Goal: Answer question/provide support: Share knowledge or assist other users

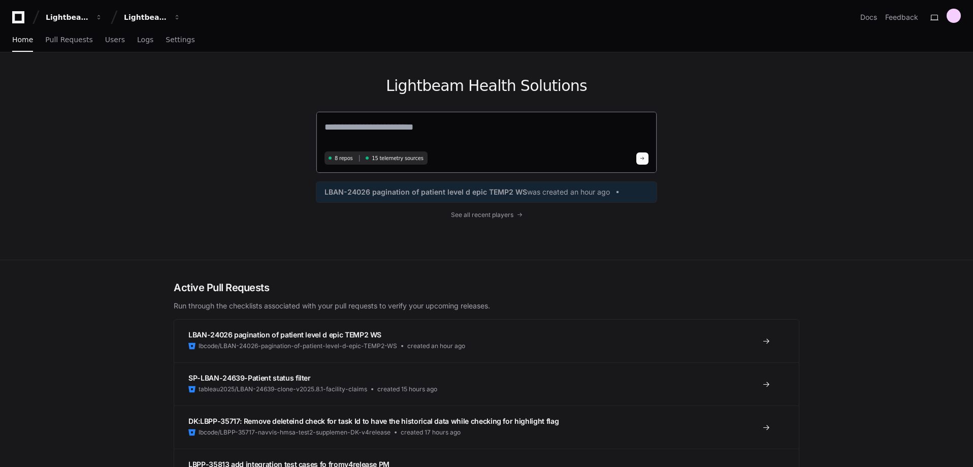
click at [370, 129] on textarea at bounding box center [487, 134] width 324 height 28
click at [370, 129] on textarea at bounding box center [487, 133] width 324 height 27
click at [413, 129] on textarea at bounding box center [487, 133] width 324 height 27
paste textarea "**********"
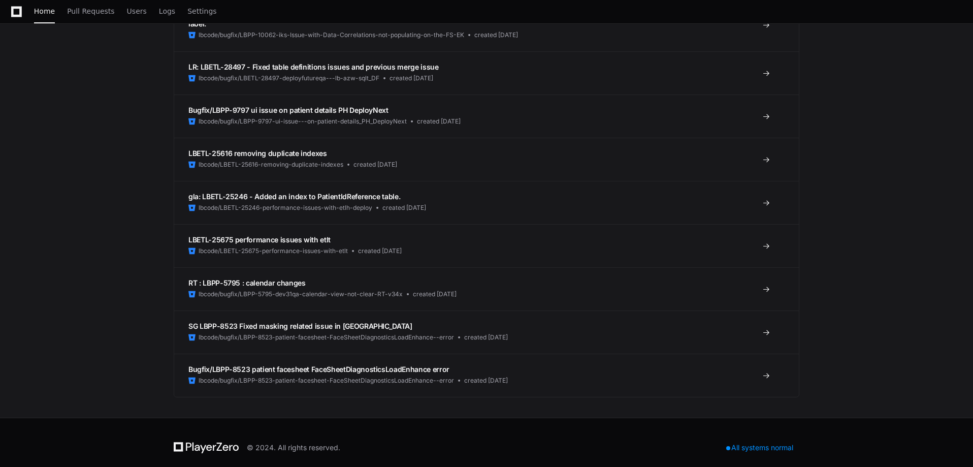
scroll to position [31074, 0]
type textarea "**********"
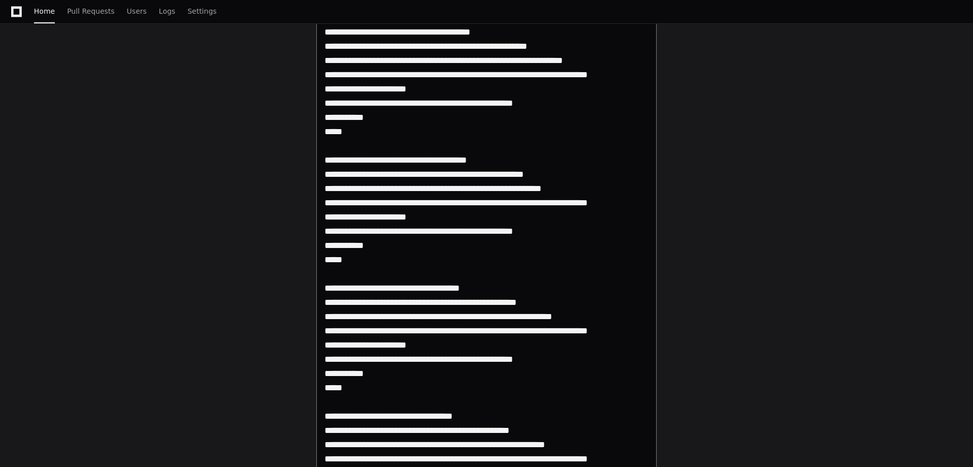
scroll to position [25424, 0]
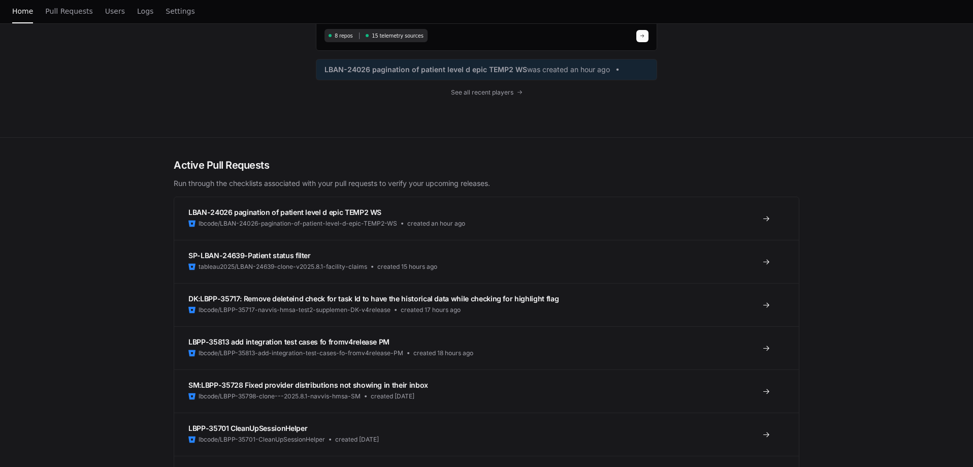
scroll to position [0, 0]
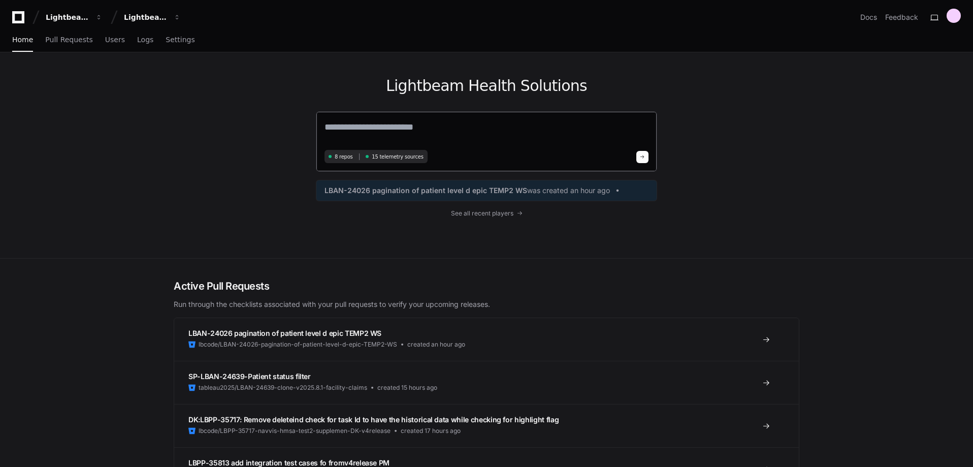
click at [338, 125] on textarea at bounding box center [487, 133] width 324 height 27
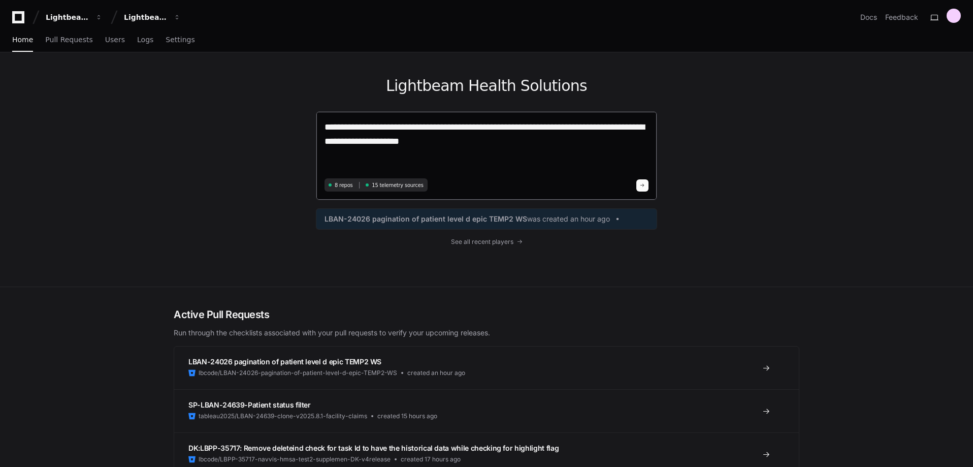
paste textarea "**********"
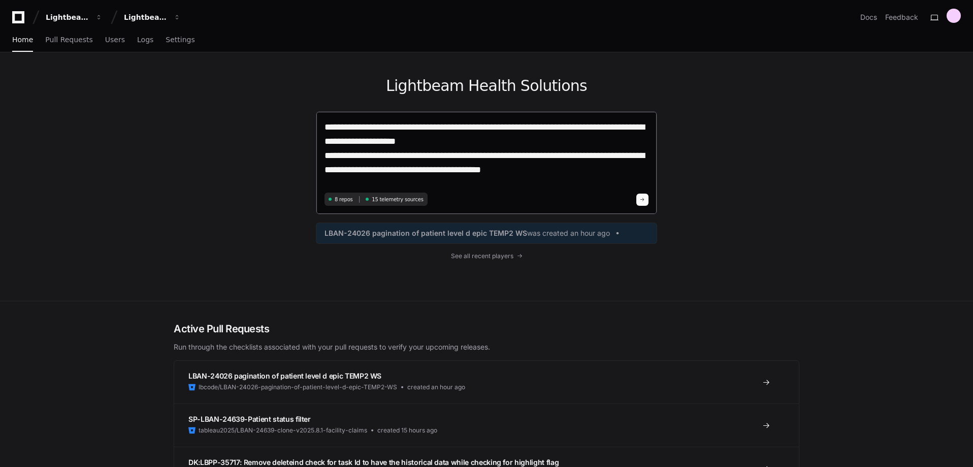
click at [442, 143] on textarea "**********" at bounding box center [487, 155] width 324 height 70
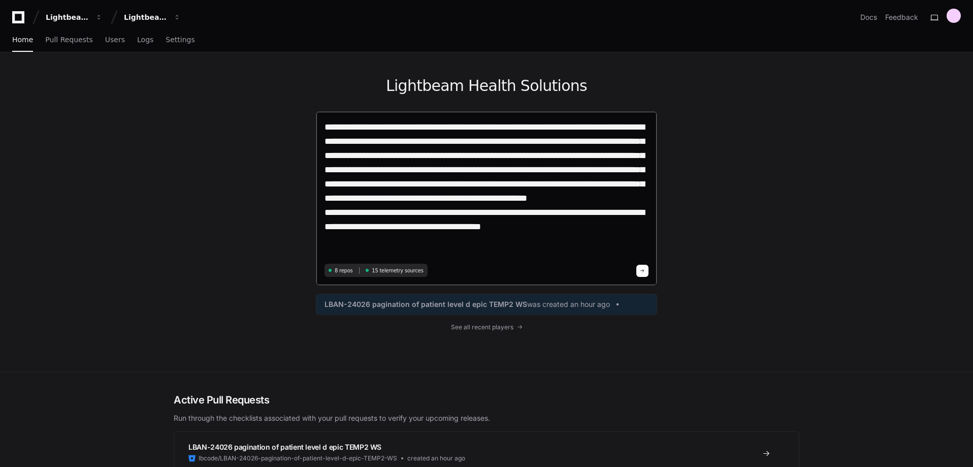
type textarea "**********"
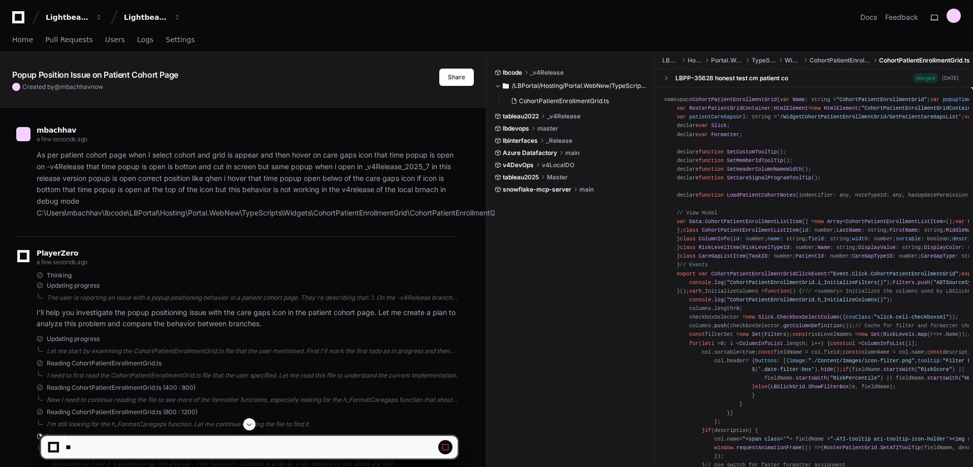
scroll to position [65, 0]
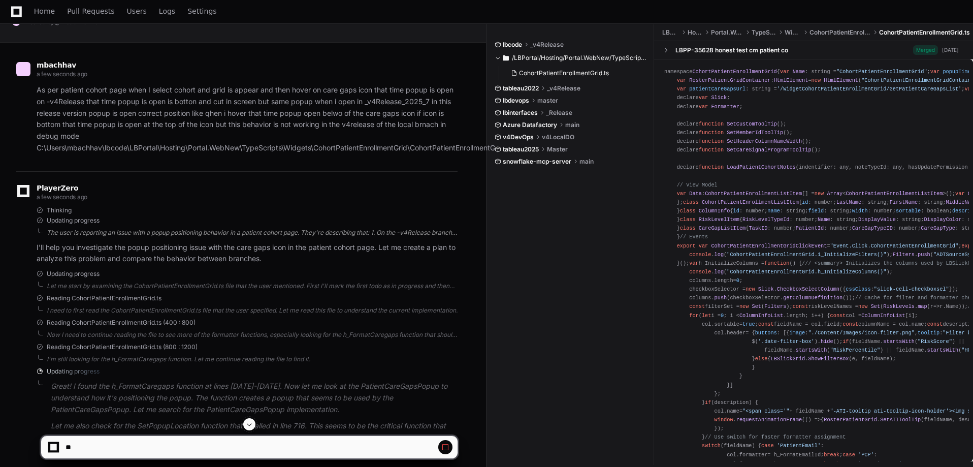
click at [138, 233] on div "The user is reporting an issue with a popup positioning behavior in a patient c…" at bounding box center [252, 233] width 411 height 8
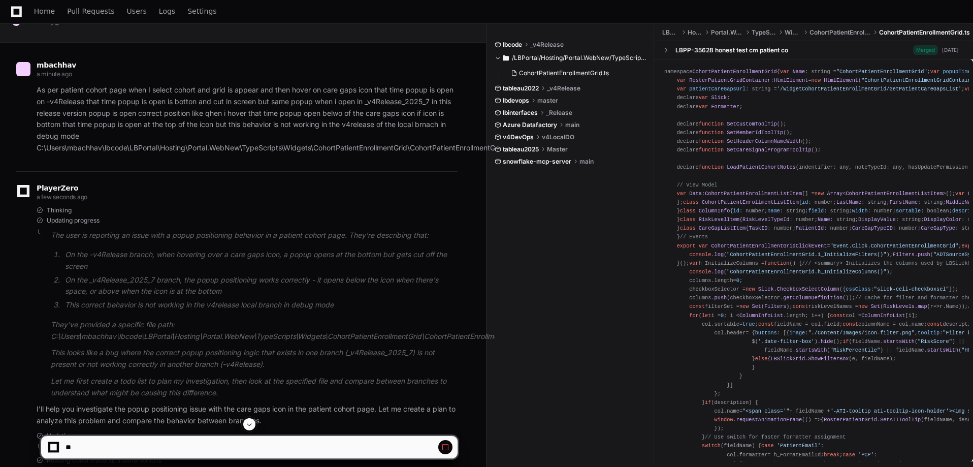
click at [138, 233] on p "The user is reporting an issue with a popup positioning behavior in a patient c…" at bounding box center [254, 236] width 407 height 12
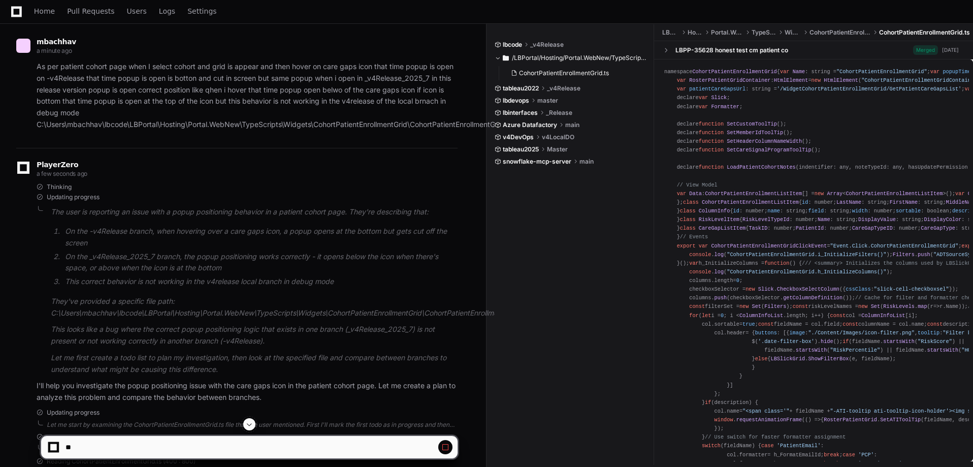
scroll to position [93, 0]
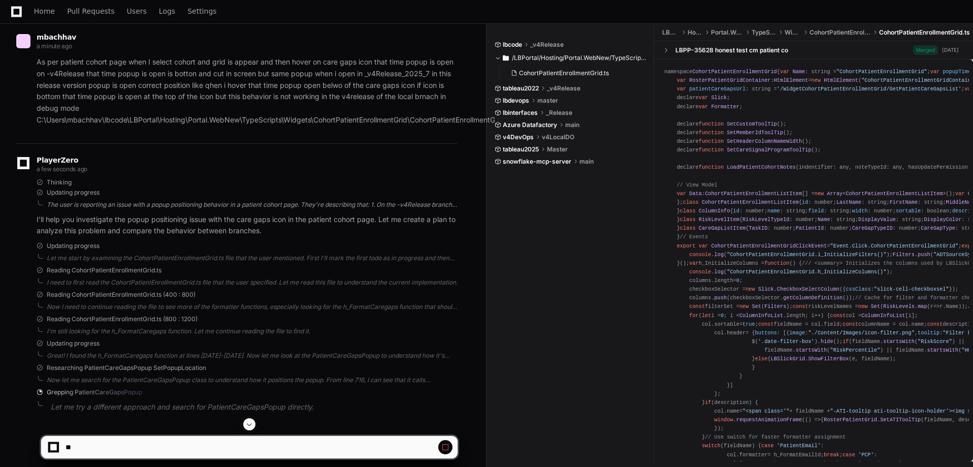
click at [158, 206] on div "The user is reporting an issue with a popup positioning behavior in a patient c…" at bounding box center [252, 205] width 411 height 8
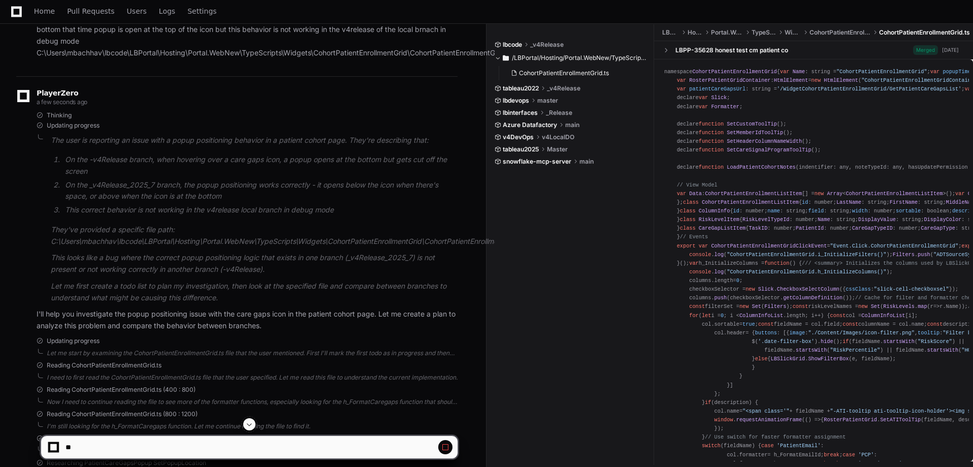
scroll to position [162, 0]
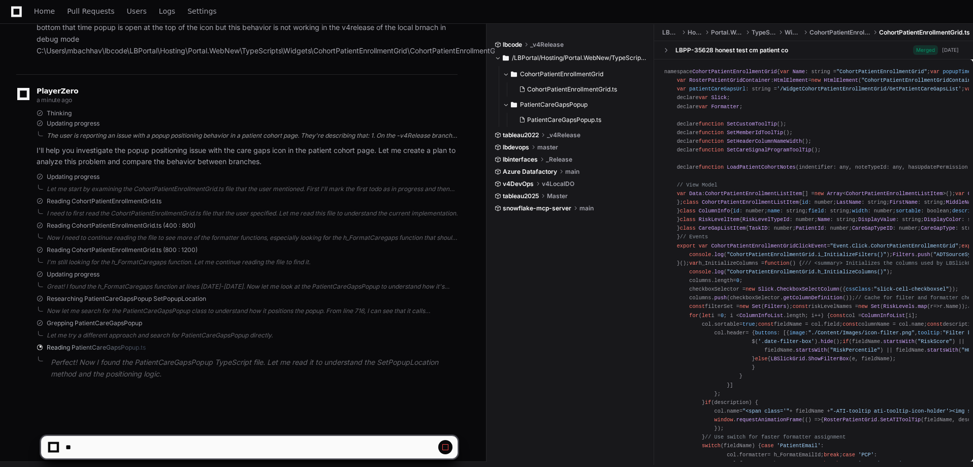
click at [180, 132] on div "The user is reporting an issue with a popup positioning behavior in a patient c…" at bounding box center [252, 136] width 411 height 8
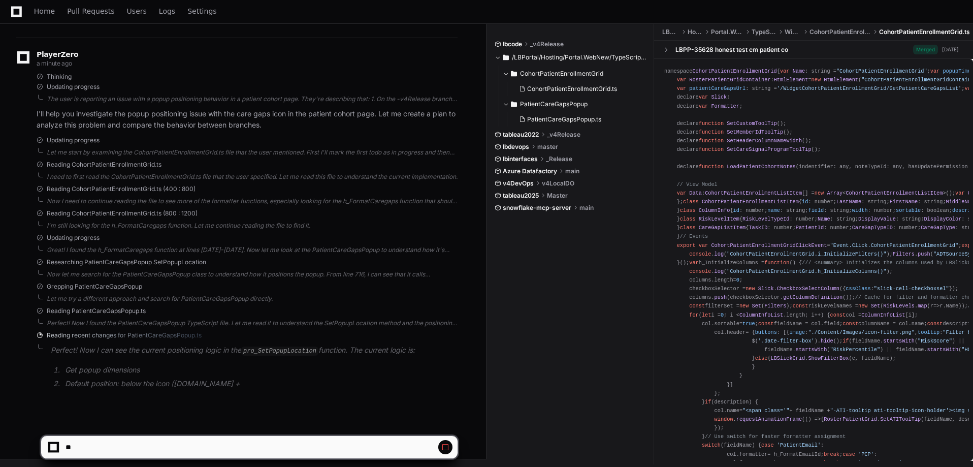
scroll to position [212, 0]
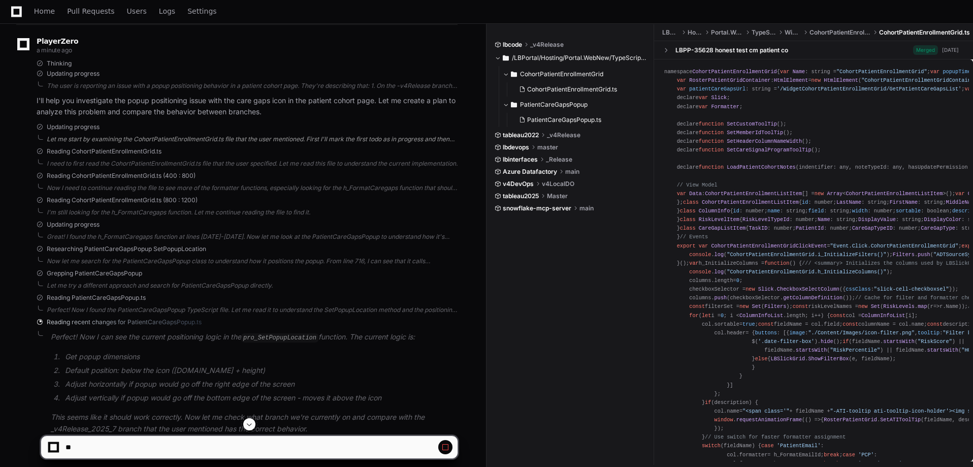
click at [155, 140] on div "Let me start by examining the CohortPatientEnrollmentGrid.ts file that the user…" at bounding box center [252, 139] width 411 height 8
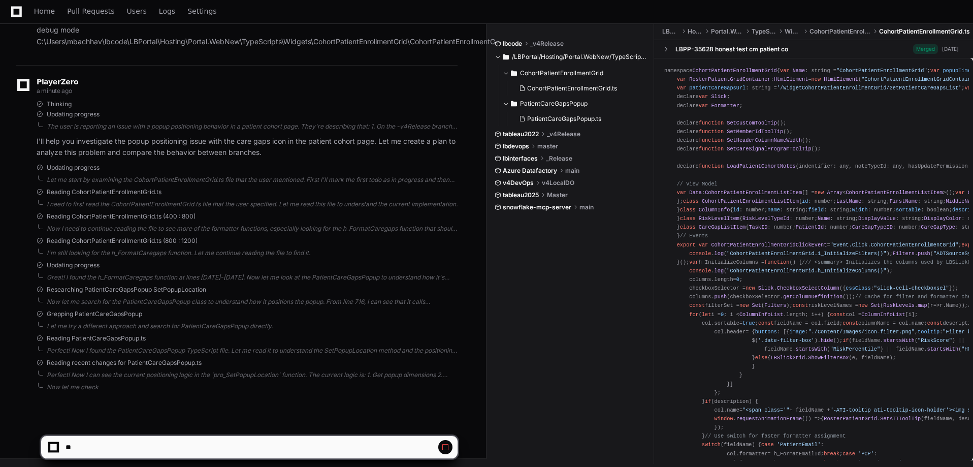
scroll to position [171, 0]
click at [167, 119] on div "Thinking Updating progress I'll help you investigate the popup positioning issu…" at bounding box center [247, 129] width 421 height 59
click at [164, 202] on div "I need to first read the CohortPatientEnrollmentGrid.ts file that the user spec…" at bounding box center [252, 204] width 411 height 8
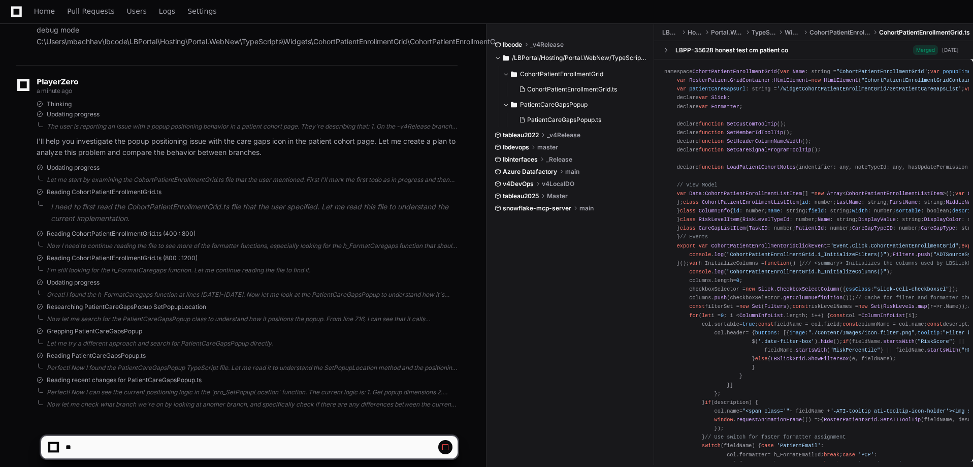
scroll to position [188, 0]
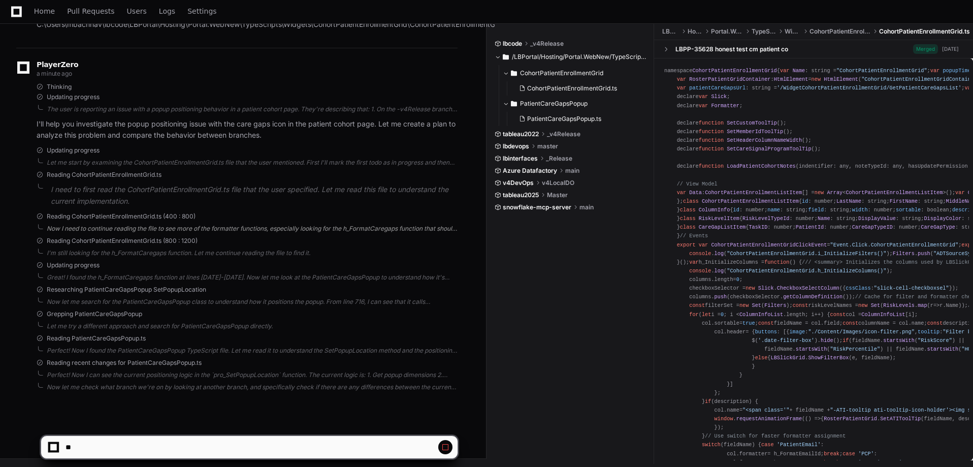
click at [210, 231] on div "Now I need to continue reading the file to see more of the formatter functions,…" at bounding box center [252, 229] width 411 height 8
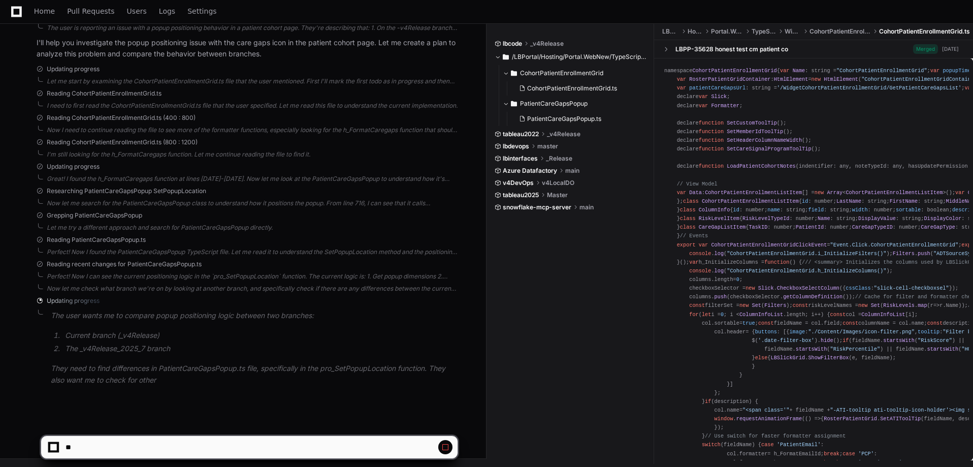
scroll to position [272, 0]
click at [216, 131] on div "Now I need to continue reading the file to see more of the formatter functions,…" at bounding box center [252, 128] width 411 height 8
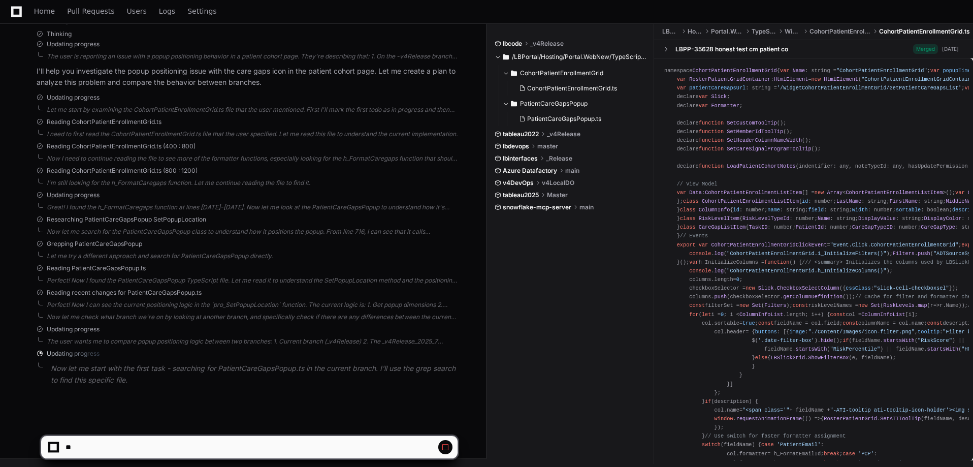
scroll to position [236, 0]
click at [238, 164] on div "Now I need to continue reading the file to see more of the formatter functions,…" at bounding box center [252, 163] width 411 height 8
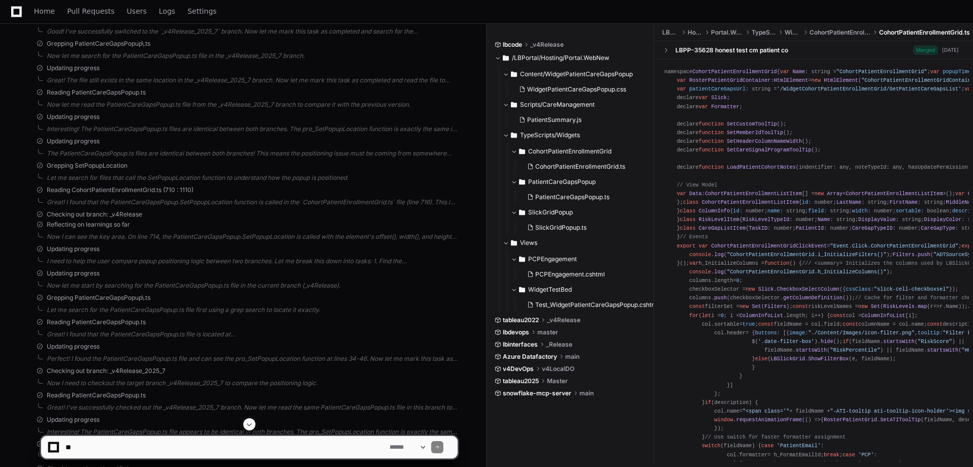
scroll to position [1365, 0]
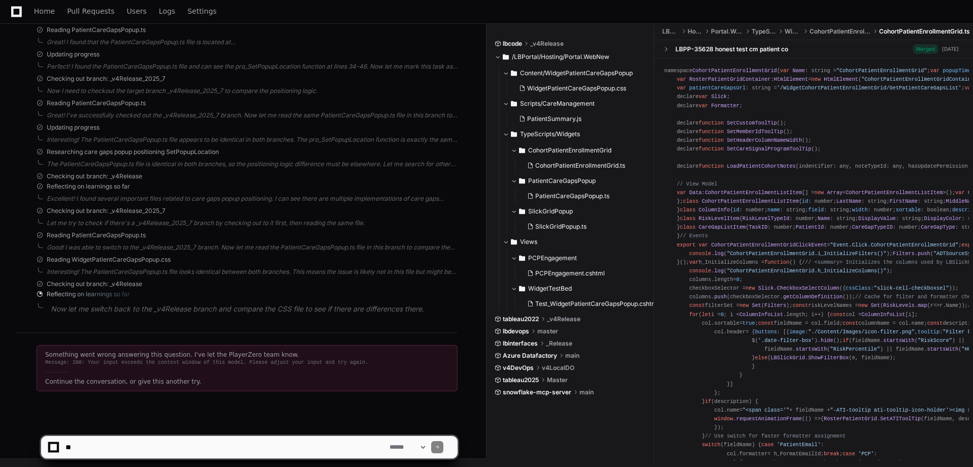
click at [96, 383] on div "Continue the conversation, or give this another try." at bounding box center [247, 381] width 404 height 8
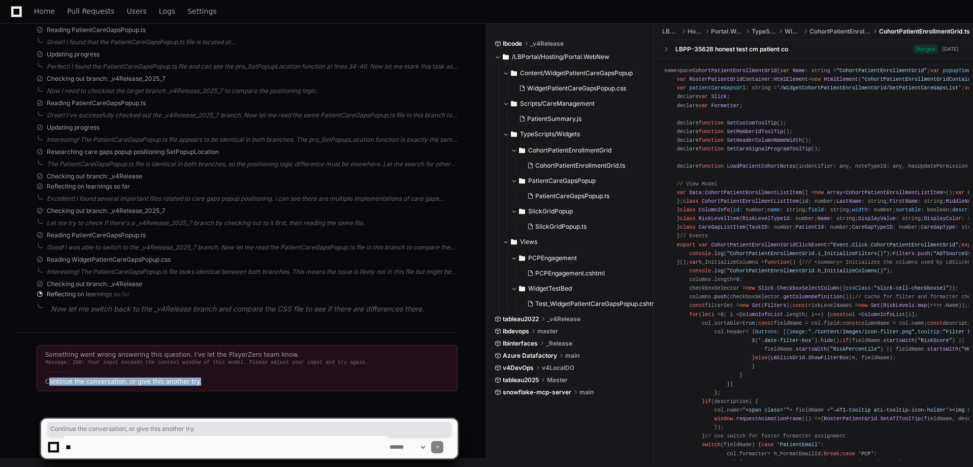
click at [96, 383] on div "Continue the conversation, or give this another try." at bounding box center [247, 381] width 404 height 8
click at [107, 381] on div "Continue the conversation, or give this another try." at bounding box center [247, 381] width 404 height 8
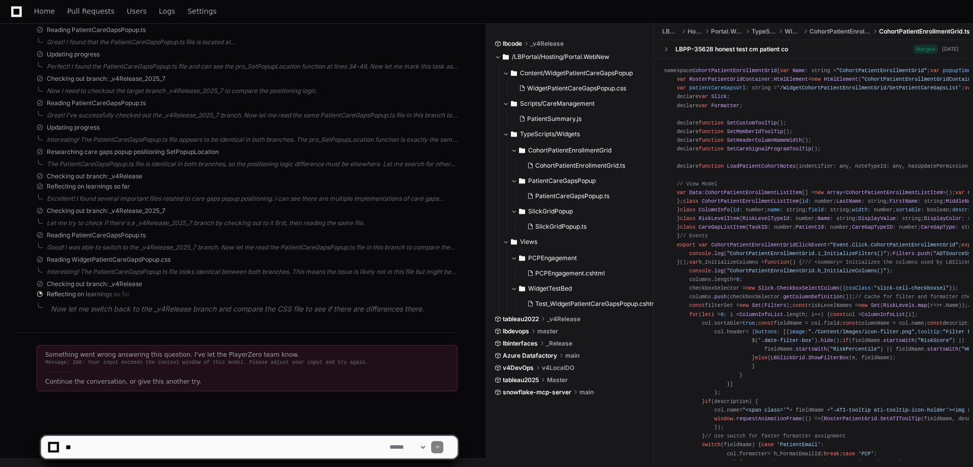
click at [59, 382] on div "Continue the conversation, or give this another try." at bounding box center [247, 381] width 404 height 8
click at [60, 306] on p "Now let me switch back to the _v4Release branch and compare the CSS file to see…" at bounding box center [254, 309] width 407 height 12
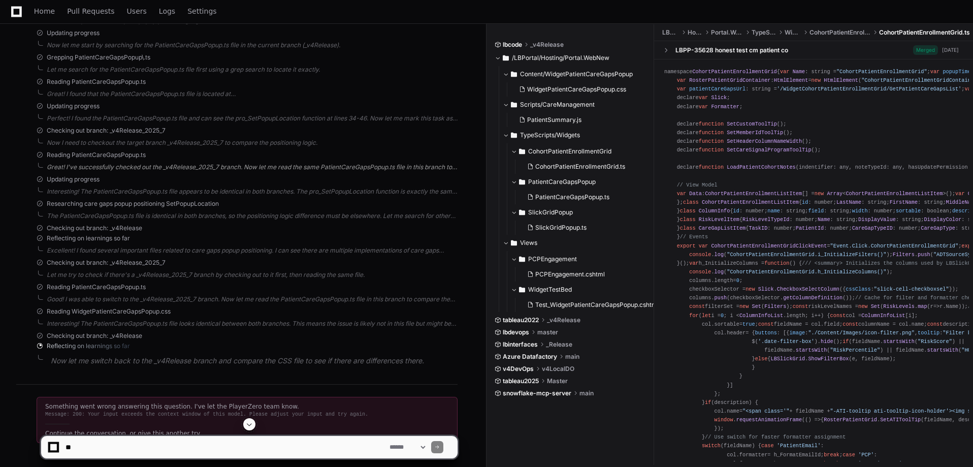
click at [113, 167] on div "Great! I've successfully checked out the _v4Release_2025_7 branch. Now let me r…" at bounding box center [252, 167] width 411 height 8
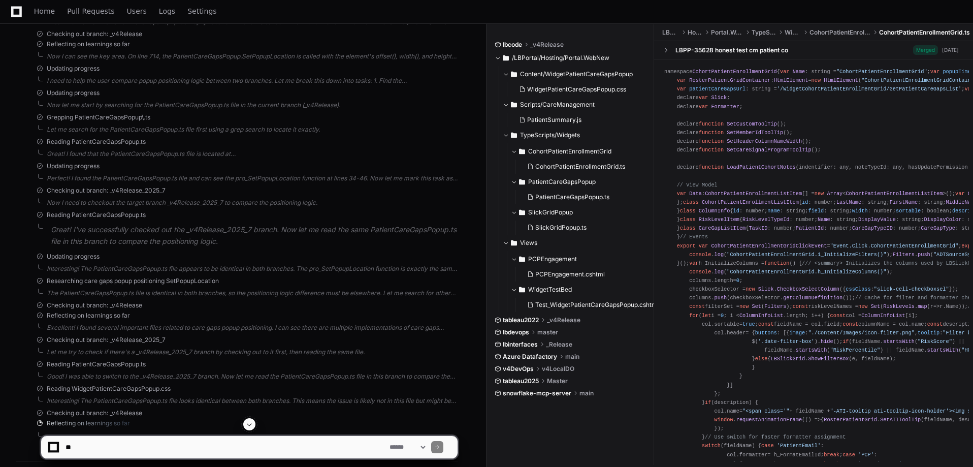
scroll to position [1250, 0]
click at [124, 204] on div "Now I need to checkout the target branch _v4Release_2025_7 to compare the posit…" at bounding box center [252, 206] width 411 height 8
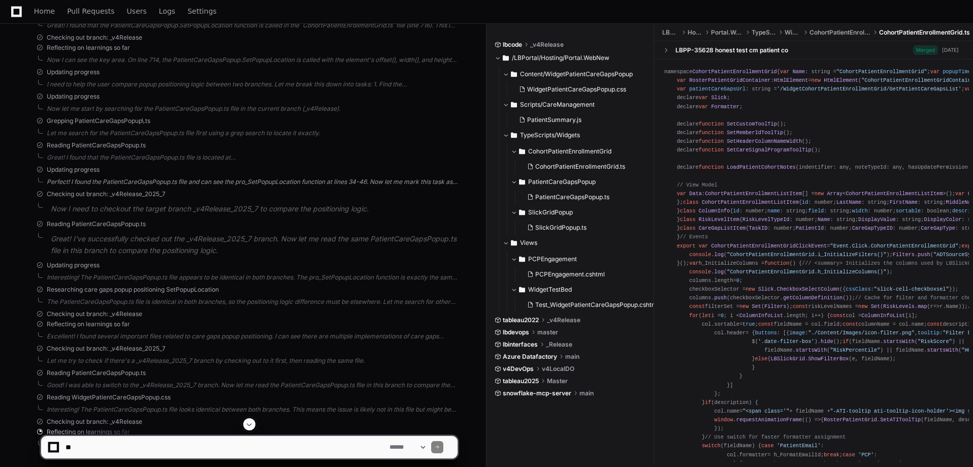
click at [133, 180] on div "Perfect! I found the PatientCareGapsPopup.ts file and can see the pro_SetPopupL…" at bounding box center [252, 182] width 411 height 8
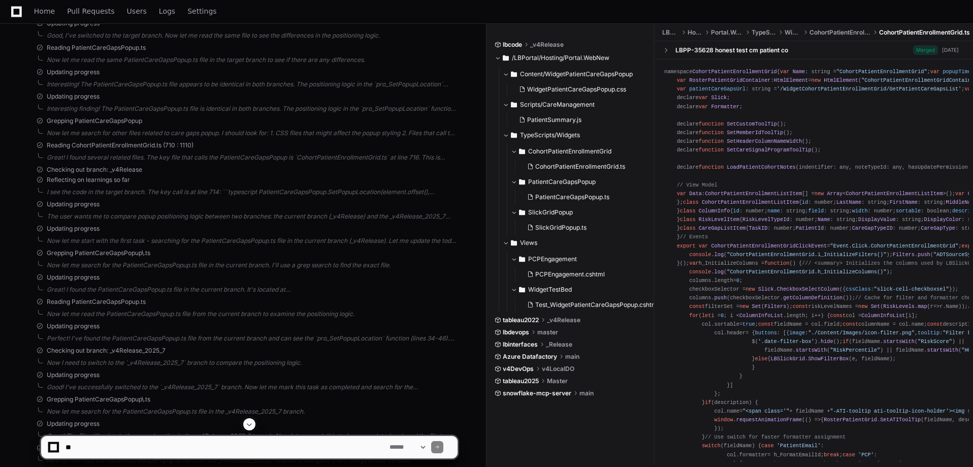
scroll to position [1405, 0]
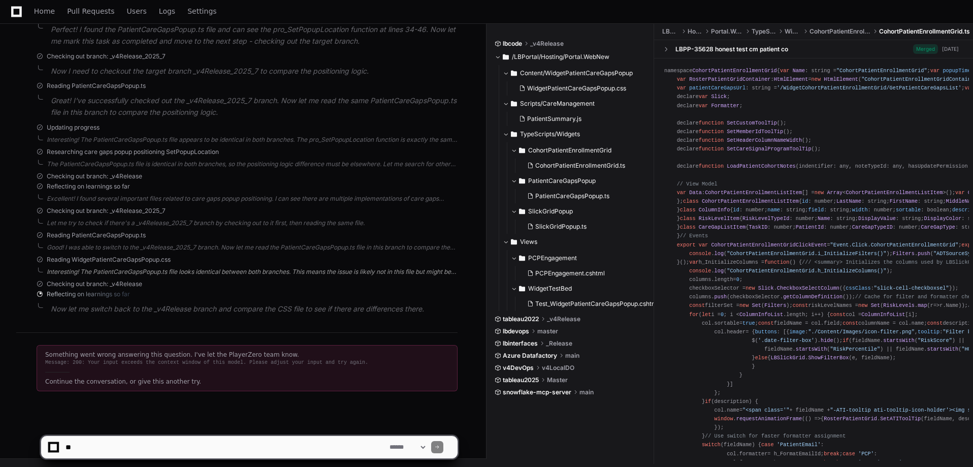
click at [168, 270] on div "Interesting! The PatientCareGapsPopup.ts file looks identical between both bran…" at bounding box center [252, 272] width 411 height 8
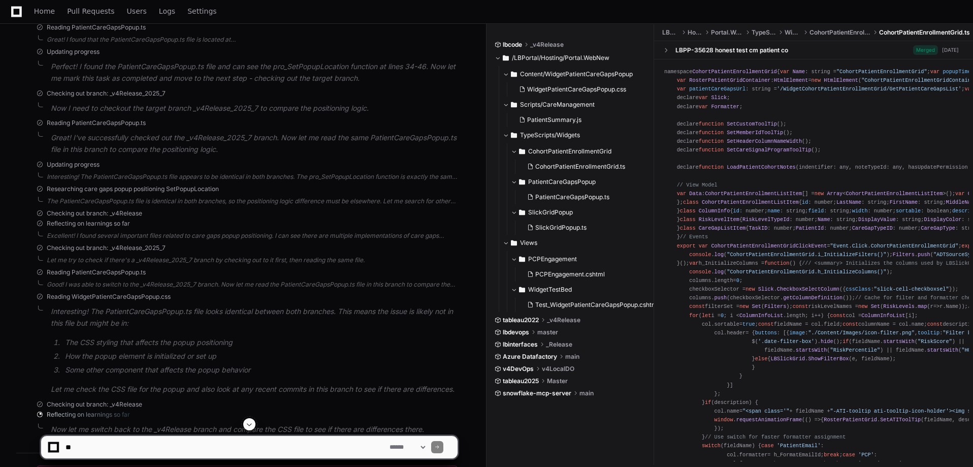
scroll to position [1365, 0]
